Goal: Task Accomplishment & Management: Use online tool/utility

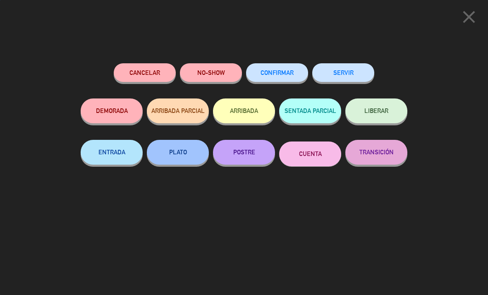
click at [362, 70] on button "SERVIR" at bounding box center [343, 72] width 62 height 19
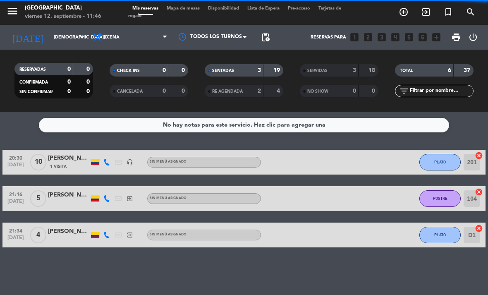
click at [444, 154] on button "PLATO" at bounding box center [439, 162] width 41 height 17
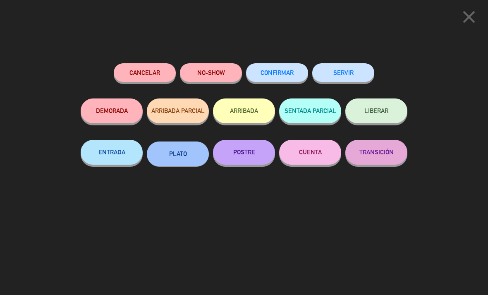
click at [351, 63] on div "SERVIR" at bounding box center [343, 80] width 62 height 35
click at [343, 59] on div "Cancelar NO-SHOW CONFIRMAR SERVIR DEMORADA ARRIBADA PARCIAL ARRIBADA SENTADA PA…" at bounding box center [244, 175] width 338 height 237
click at [342, 70] on button "SERVIR" at bounding box center [343, 72] width 62 height 19
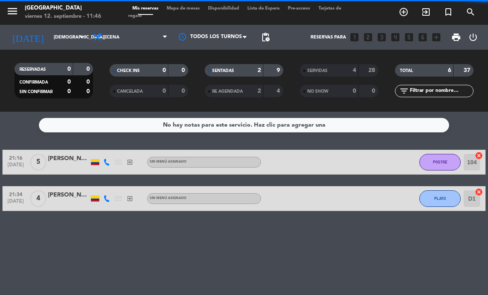
click at [440, 154] on button "POSTRE" at bounding box center [439, 162] width 41 height 17
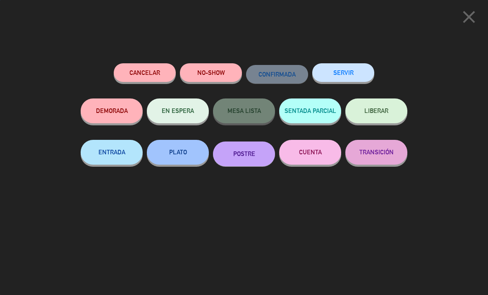
click at [348, 64] on button "SERVIR" at bounding box center [343, 72] width 62 height 19
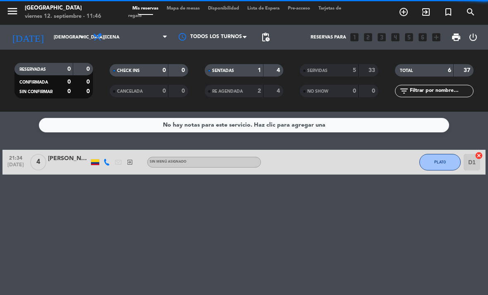
click at [437, 159] on span "PLATO" at bounding box center [440, 161] width 12 height 5
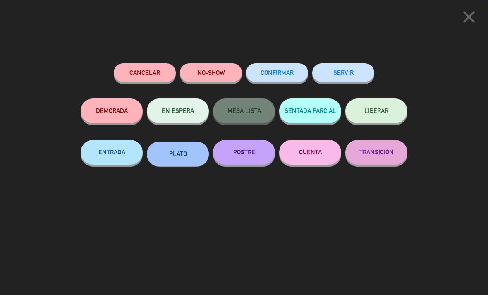
click at [336, 67] on button "SERVIR" at bounding box center [343, 72] width 62 height 19
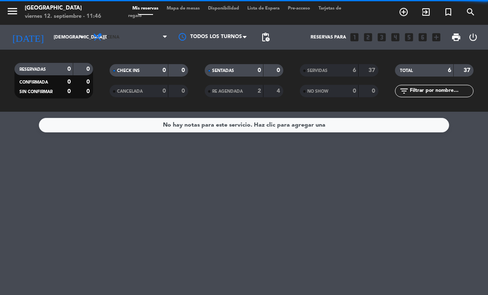
click at [133, 28] on span "Cena" at bounding box center [130, 37] width 83 height 18
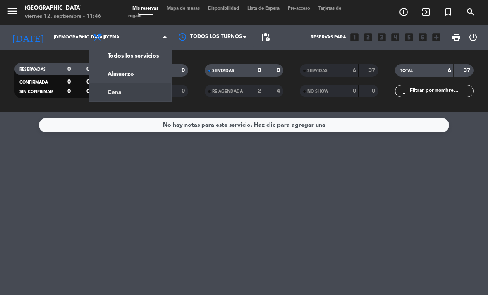
click at [138, 45] on div "menu [GEOGRAPHIC_DATA] [DATE] 12. septiembre - 11:46 Mis reservas Mapa de mesas…" at bounding box center [244, 56] width 488 height 112
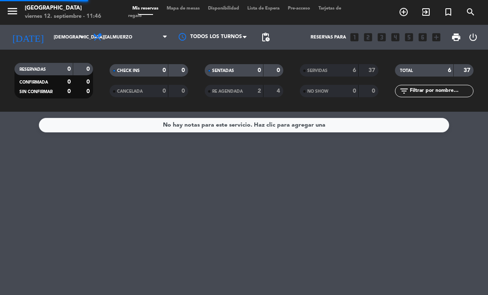
click at [59, 31] on input "[DEMOGRAPHIC_DATA][DATE]" at bounding box center [80, 38] width 61 height 14
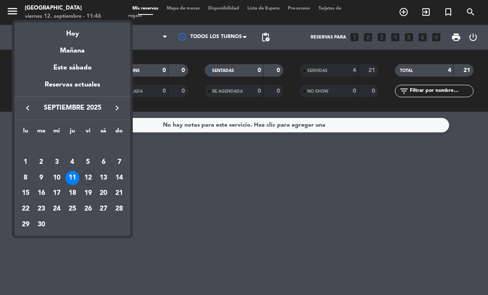
click at [90, 178] on div "12" at bounding box center [88, 178] width 14 height 14
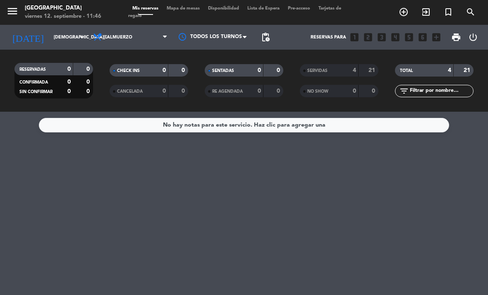
type input "[DATE]"
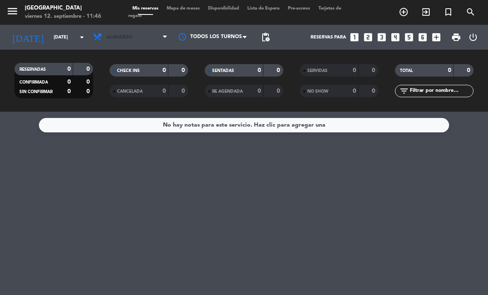
click at [111, 35] on span "Almuerzo" at bounding box center [120, 37] width 26 height 5
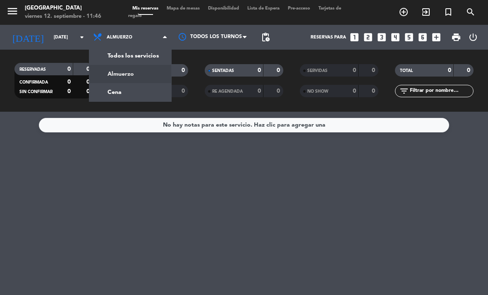
click at [118, 64] on div "menu [GEOGRAPHIC_DATA] [DATE] 12. septiembre - 11:46 Mis reservas Mapa de mesas…" at bounding box center [244, 56] width 488 height 112
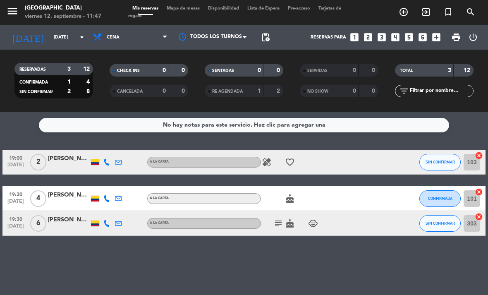
click at [269, 157] on icon "healing" at bounding box center [267, 162] width 10 height 10
click at [281, 218] on icon "subject" at bounding box center [278, 223] width 10 height 10
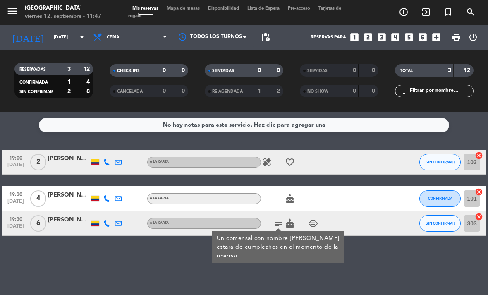
click at [432, 262] on div "No hay notas para este servicio. Haz clic para agregar una 19:00 [DATE] 2 [PERS…" at bounding box center [244, 203] width 488 height 183
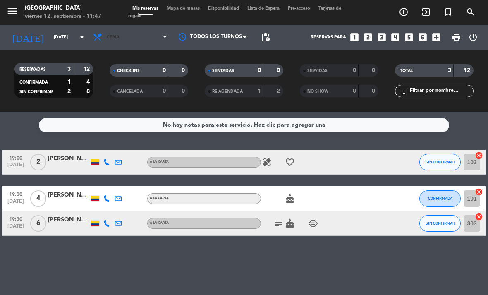
click at [102, 32] on icon at bounding box center [99, 37] width 12 height 10
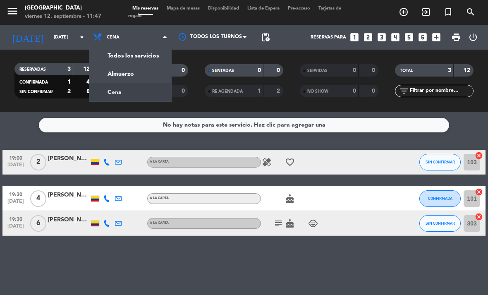
click at [114, 48] on div "menu [GEOGRAPHIC_DATA] [DATE] 12. septiembre - 11:47 Mis reservas Mapa de mesas…" at bounding box center [244, 56] width 488 height 112
